Goal: Task Accomplishment & Management: Complete application form

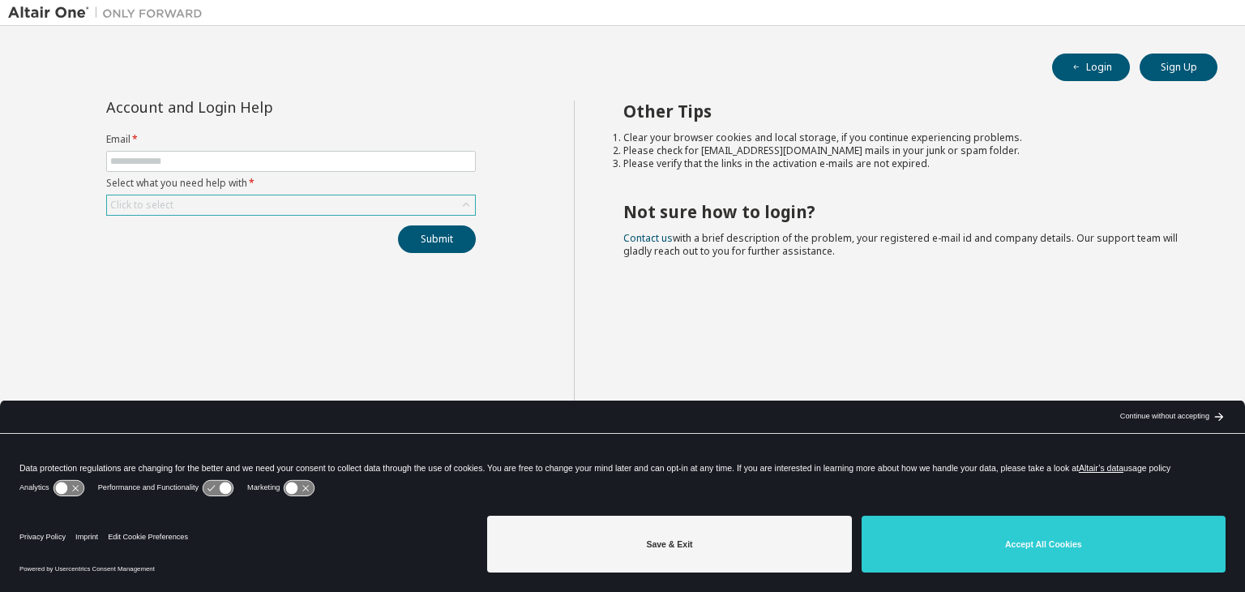
click at [178, 199] on div "Click to select" at bounding box center [291, 204] width 368 height 19
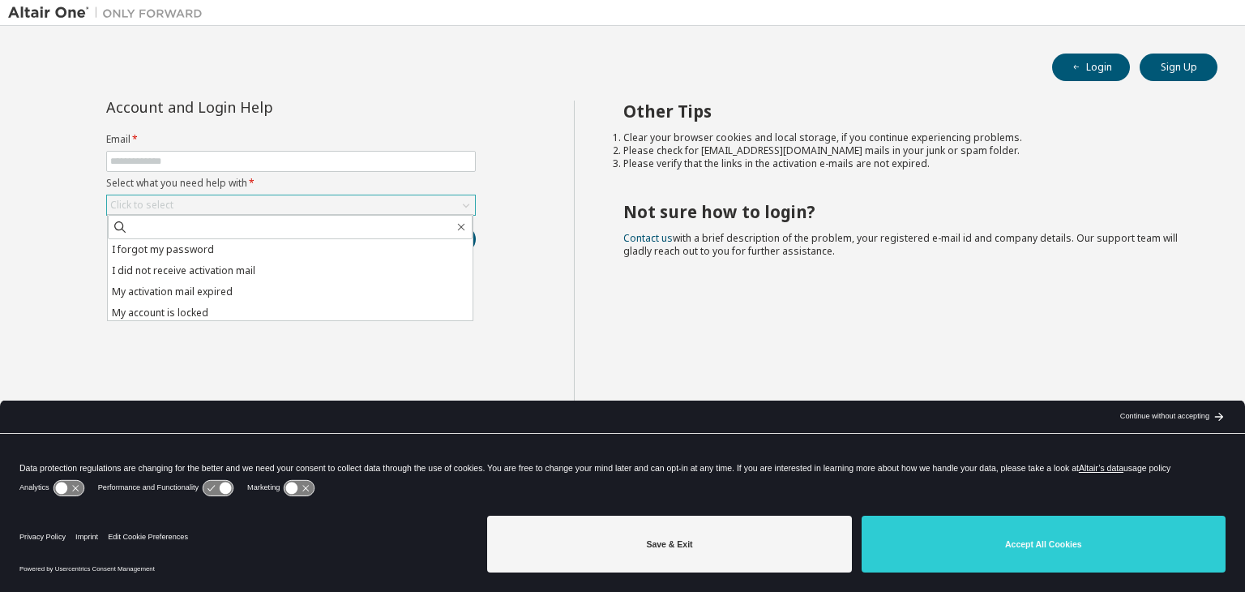
click at [178, 199] on div "Click to select" at bounding box center [291, 204] width 368 height 19
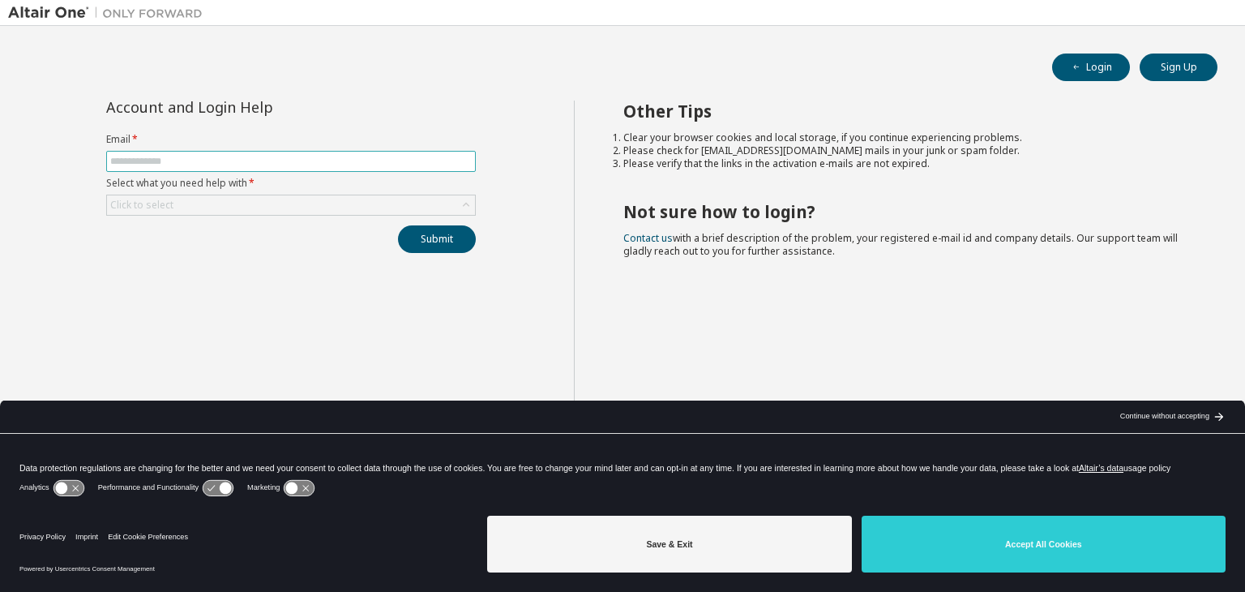
click at [157, 156] on input "text" at bounding box center [290, 161] width 361 height 13
type input "**********"
click at [209, 208] on div "Click to select" at bounding box center [291, 204] width 368 height 19
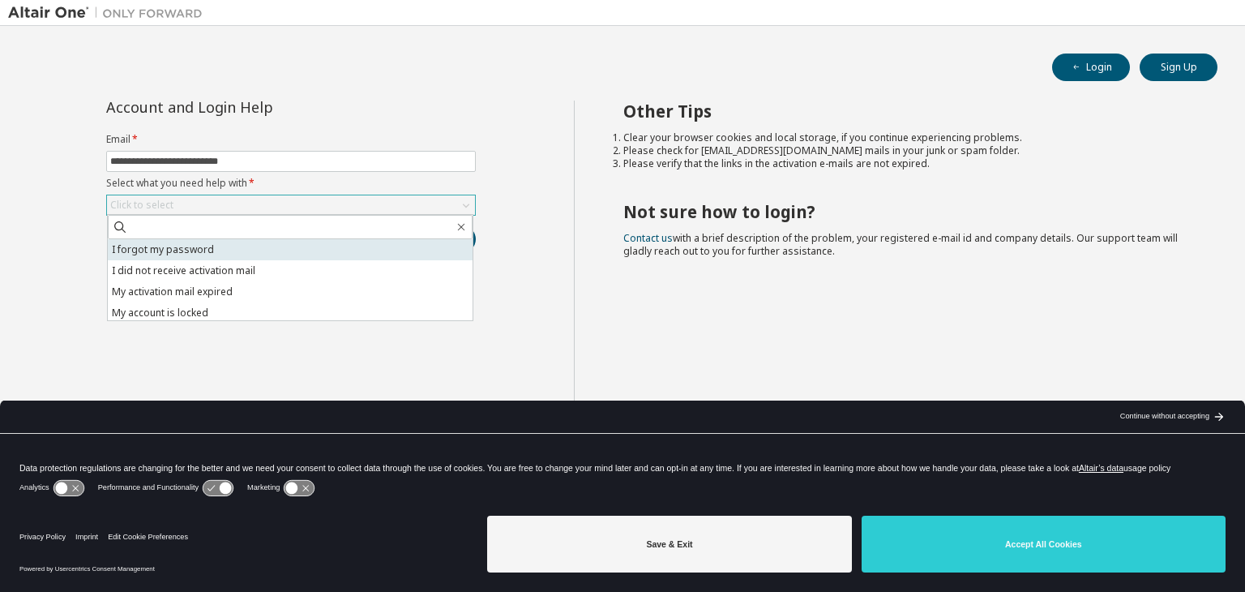
click at [203, 257] on li "I forgot my password" at bounding box center [290, 249] width 365 height 21
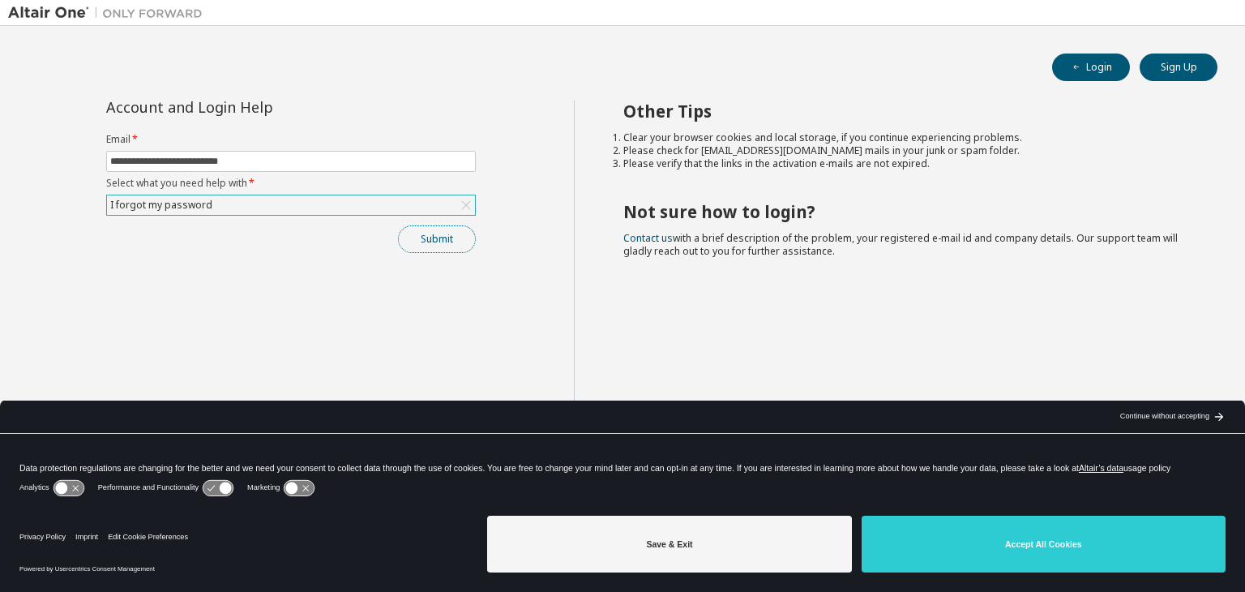
click at [425, 233] on button "Submit" at bounding box center [437, 239] width 78 height 28
click at [427, 240] on button "Submit" at bounding box center [437, 239] width 78 height 28
click at [454, 250] on button "Submit" at bounding box center [437, 239] width 78 height 28
